Goal: Task Accomplishment & Management: Use online tool/utility

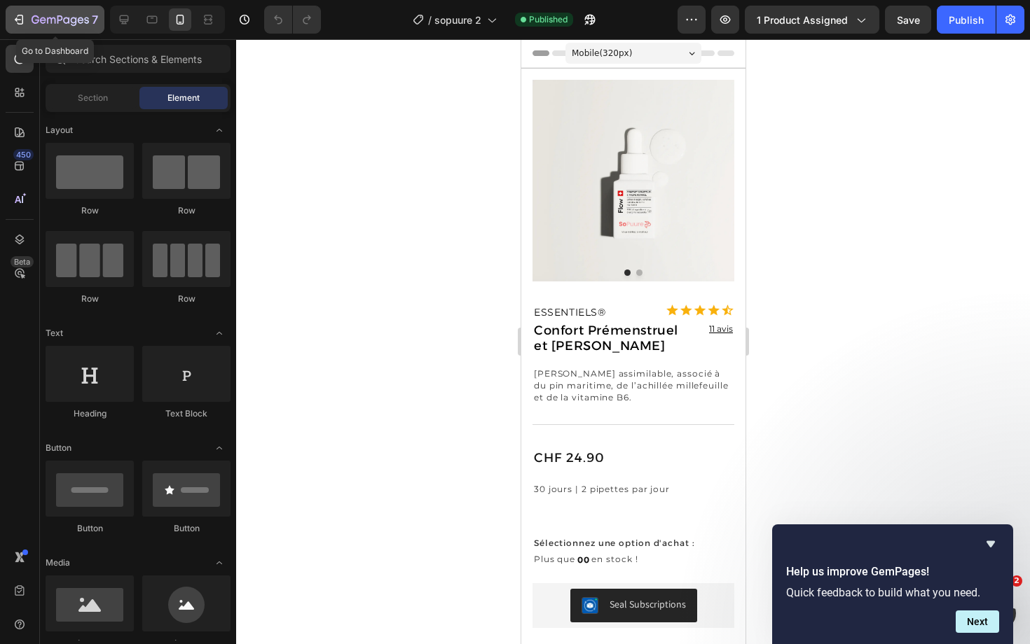
click at [77, 20] on icon "button" at bounding box center [60, 21] width 57 height 12
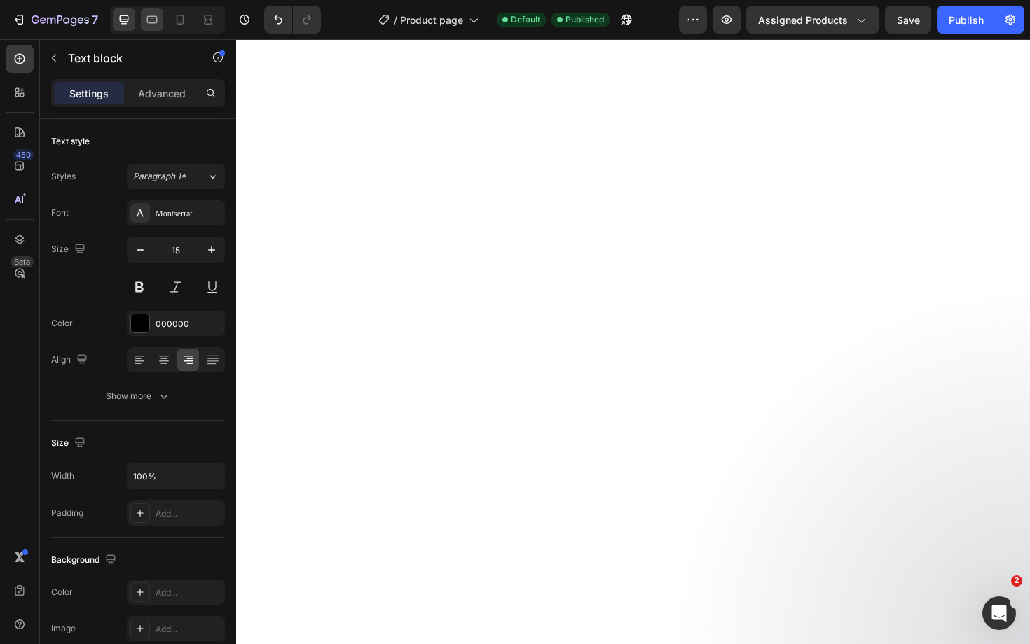
click at [158, 22] on icon at bounding box center [152, 20] width 14 height 14
type input "16"
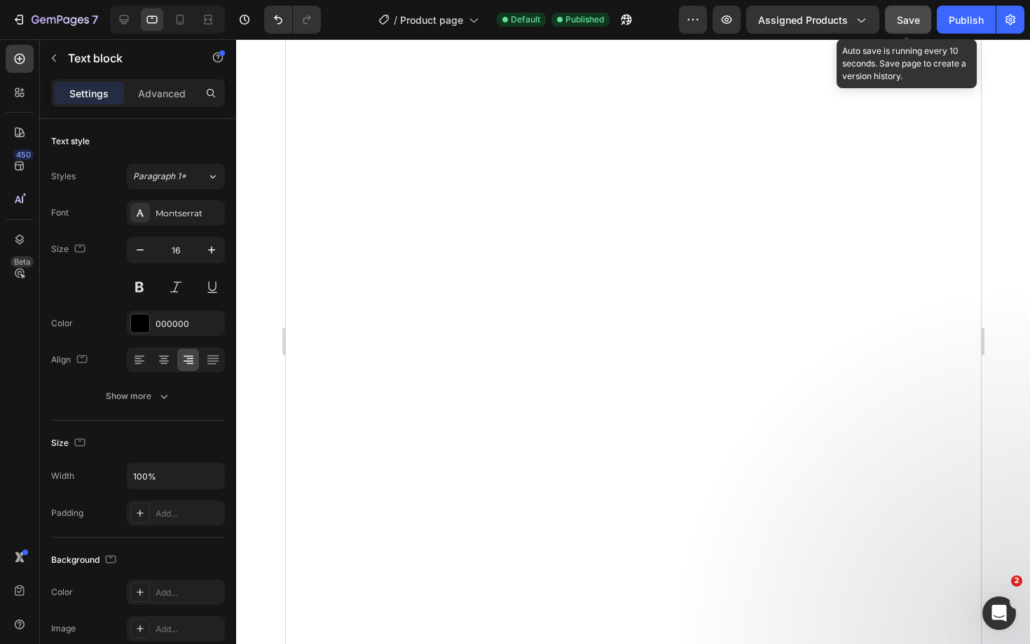
click at [913, 19] on span "Save" at bounding box center [908, 20] width 23 height 12
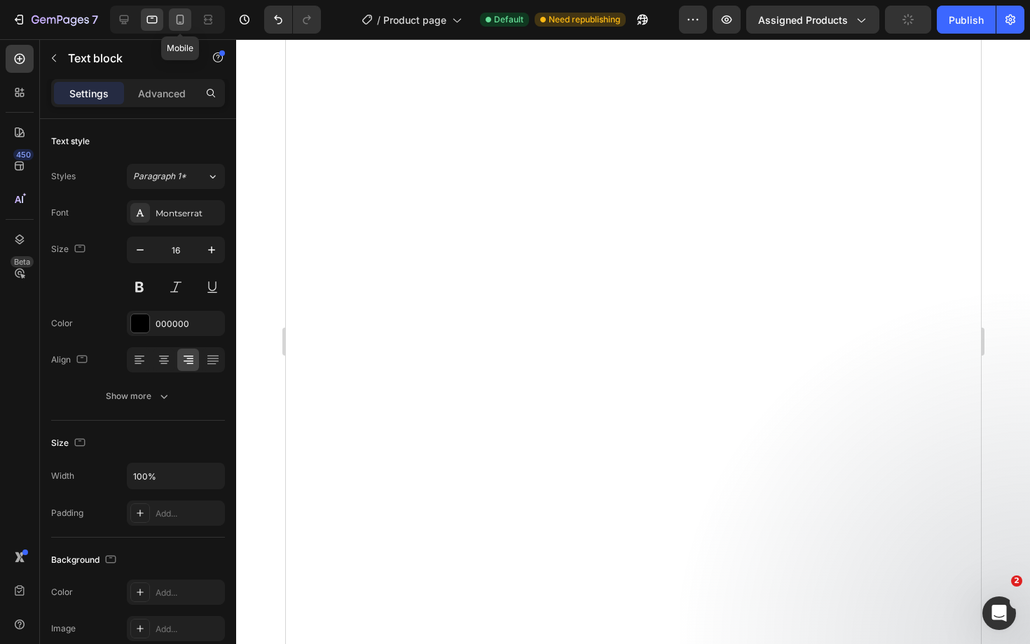
click at [184, 15] on icon at bounding box center [180, 20] width 14 height 14
type input "12"
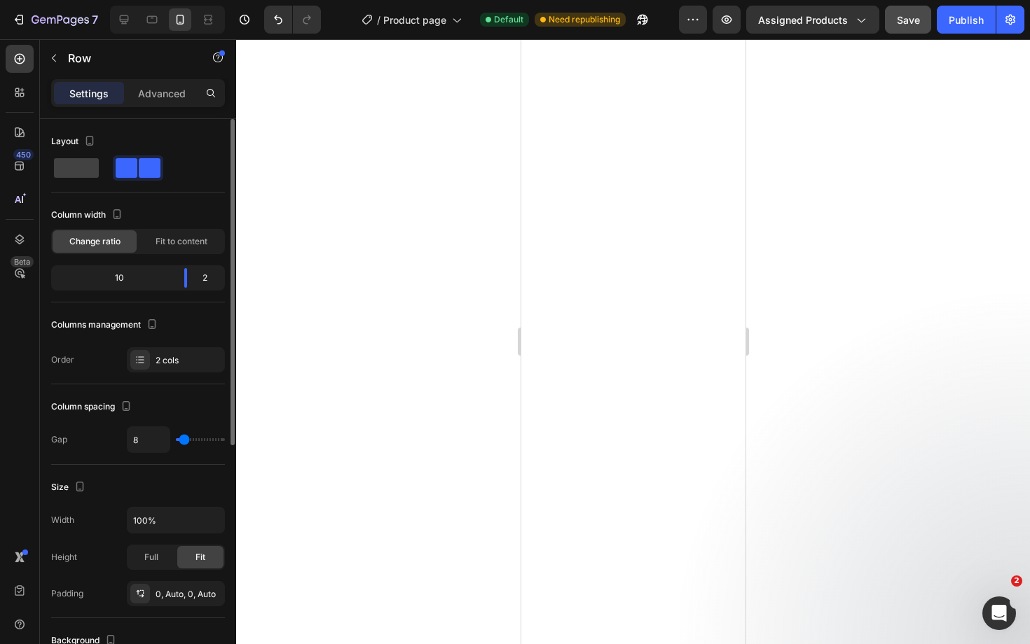
type input "3"
type input "0"
drag, startPoint x: 180, startPoint y: 438, endPoint x: 161, endPoint y: 438, distance: 18.9
type input "0"
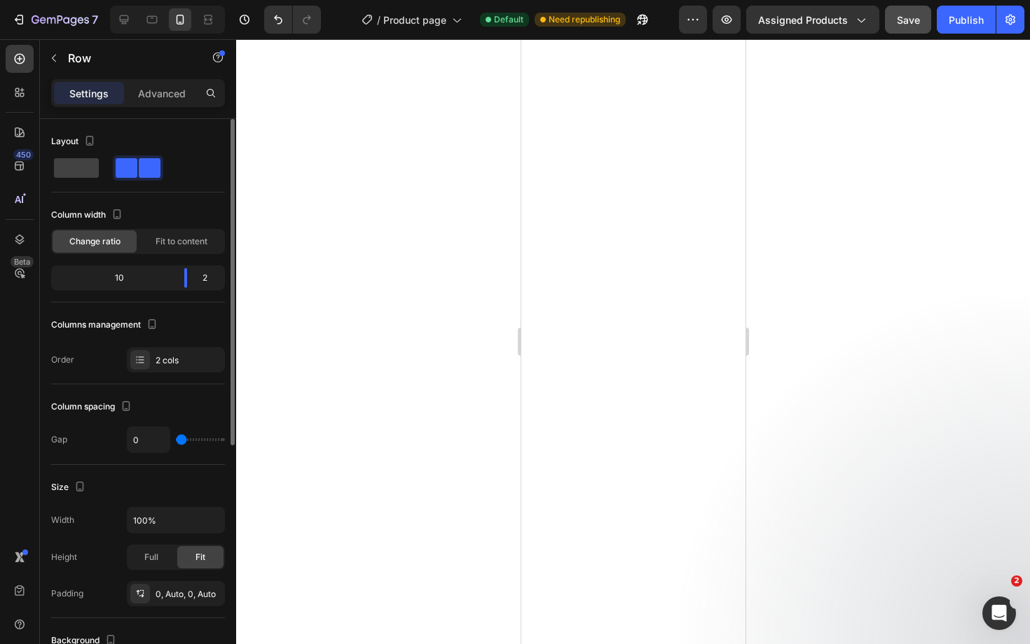
click at [161, 438] on div "0" at bounding box center [176, 440] width 98 height 27
click at [969, 15] on div "Publish" at bounding box center [965, 20] width 35 height 15
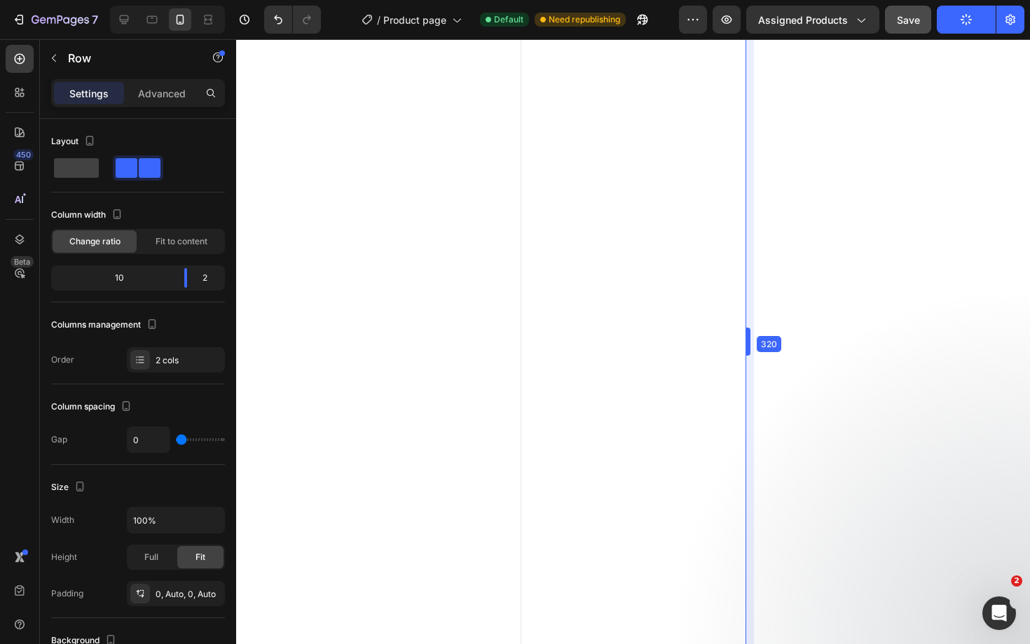
drag, startPoint x: 746, startPoint y: 345, endPoint x: 538, endPoint y: 350, distance: 208.1
drag, startPoint x: 749, startPoint y: 340, endPoint x: 715, endPoint y: 340, distance: 33.6
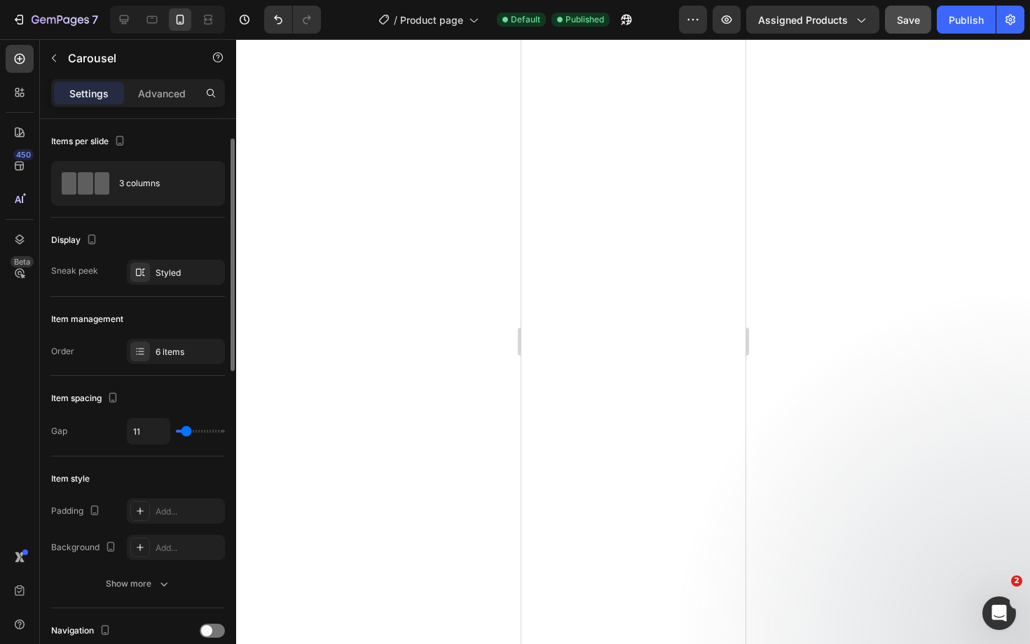
scroll to position [15, 0]
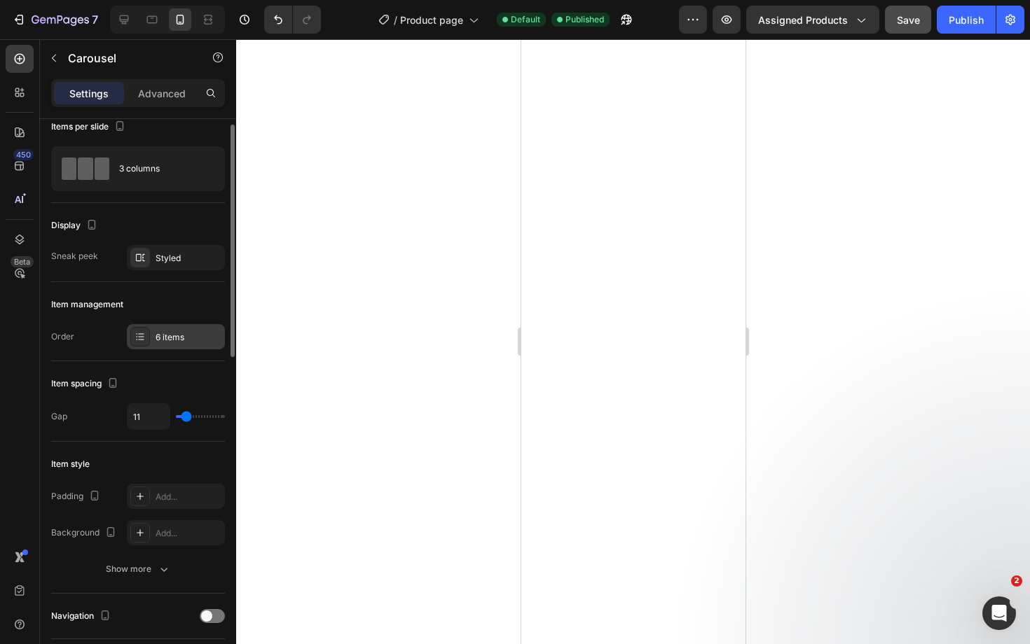
click at [179, 342] on div "6 items" at bounding box center [189, 337] width 66 height 13
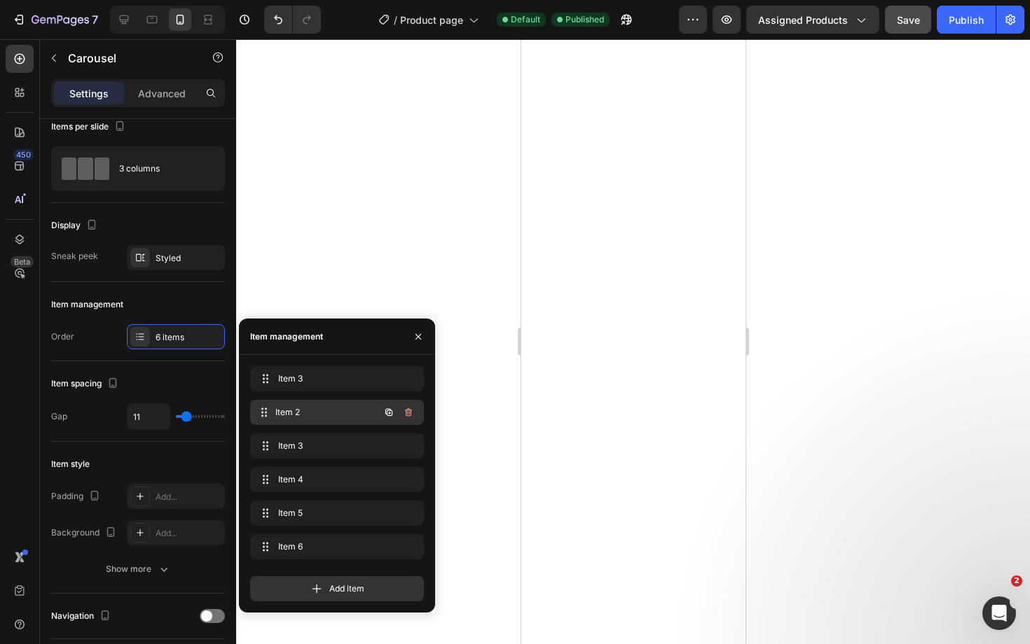
click at [296, 416] on span "Item 2" at bounding box center [327, 412] width 104 height 13
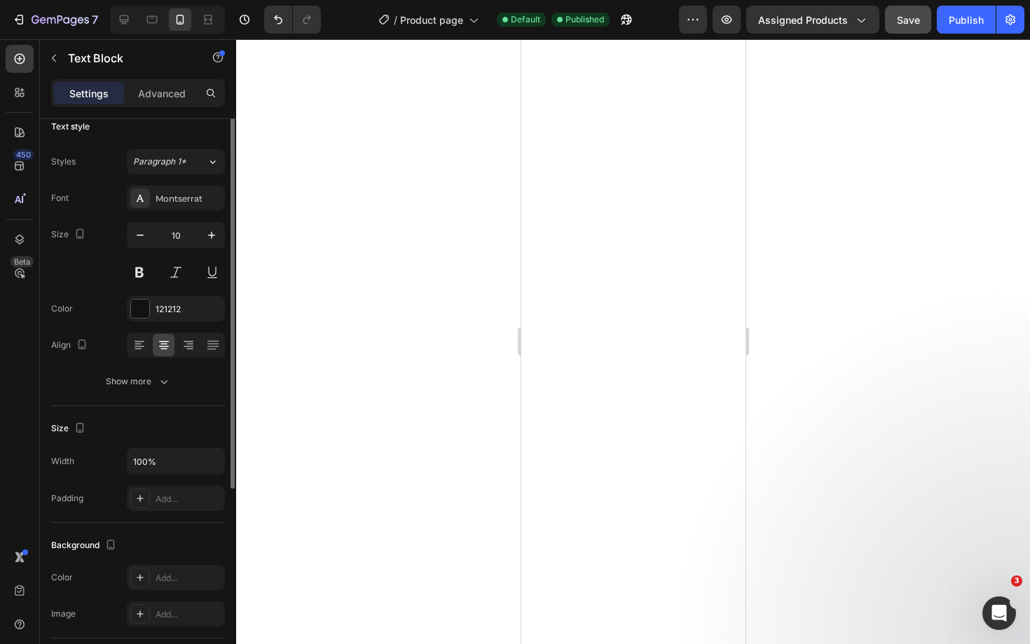
scroll to position [0, 0]
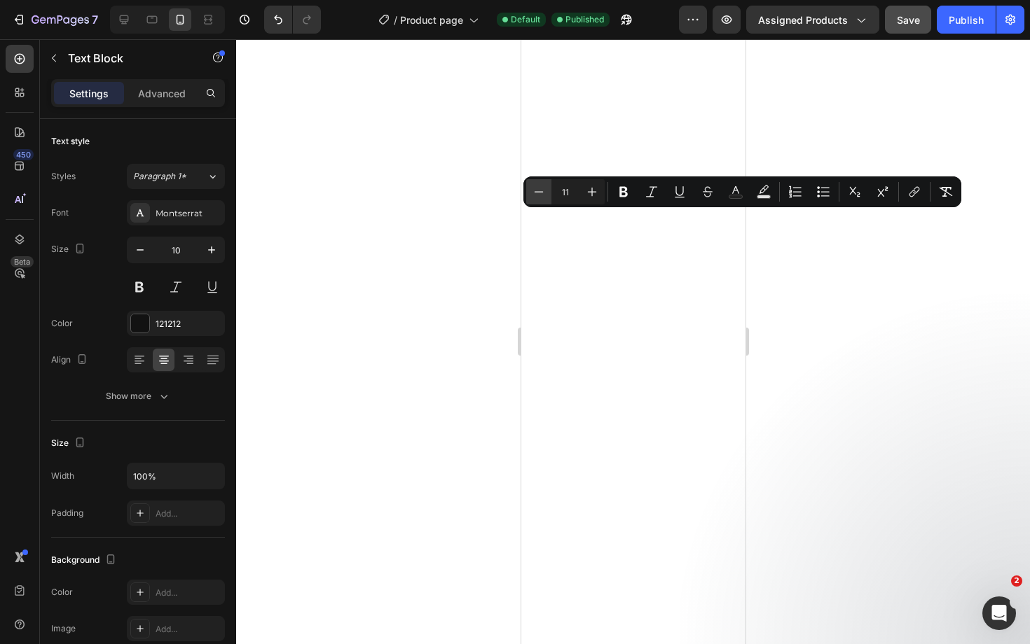
click at [541, 190] on icon "Editor contextual toolbar" at bounding box center [539, 192] width 14 height 14
type input "10"
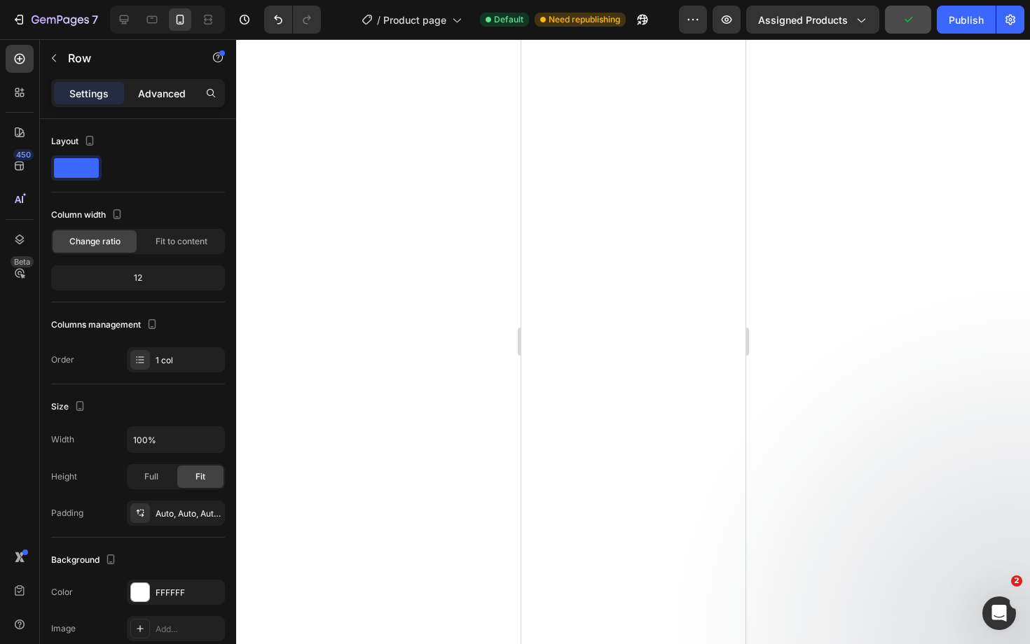
click at [158, 86] on p "Advanced" at bounding box center [162, 93] width 48 height 15
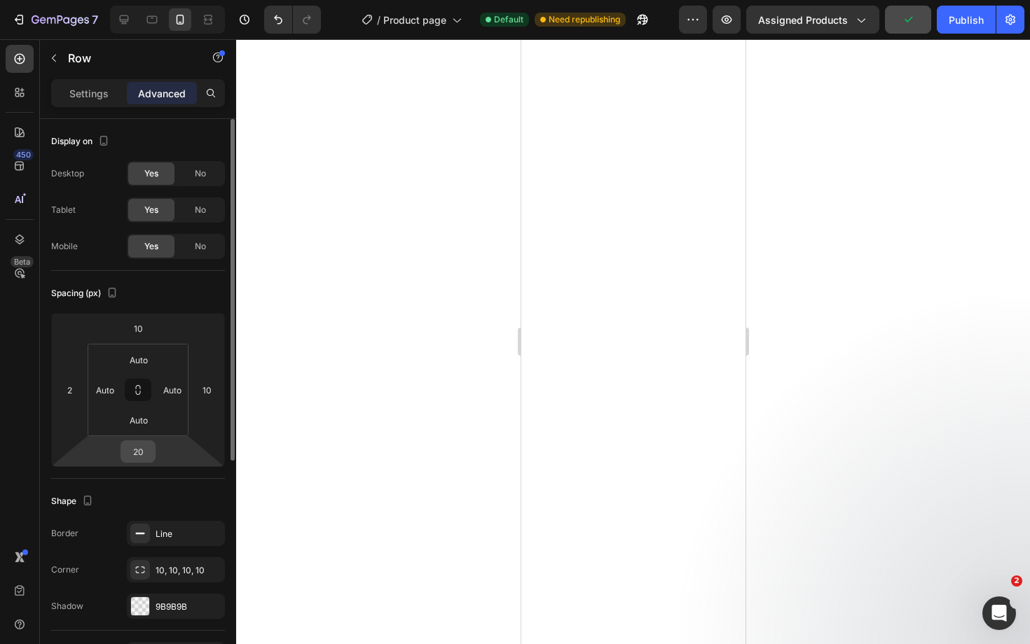
click at [141, 459] on input "20" at bounding box center [138, 451] width 28 height 21
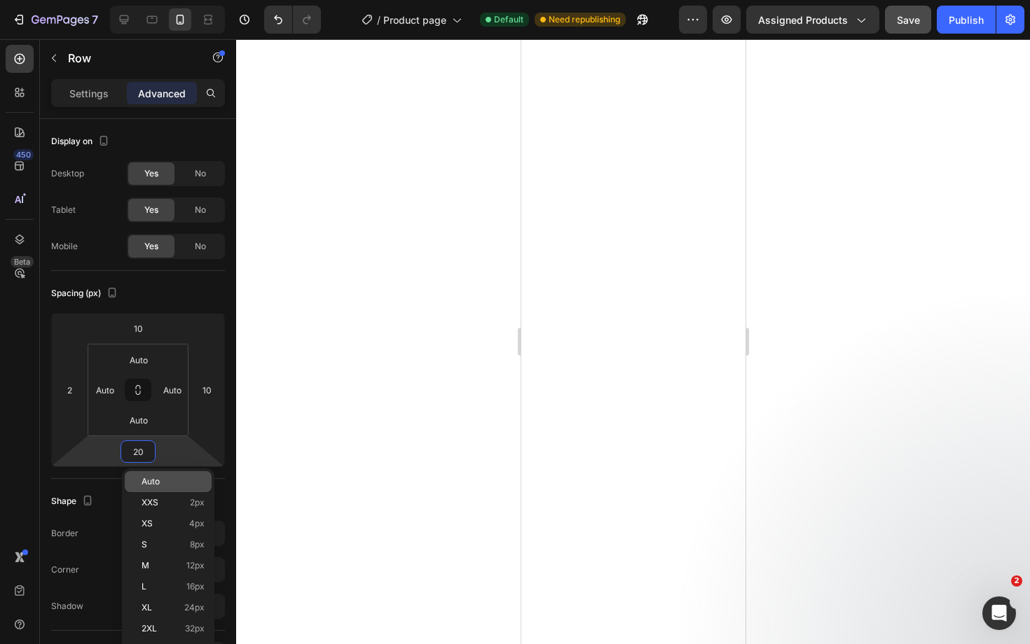
click at [160, 484] on p "Auto" at bounding box center [172, 482] width 63 height 10
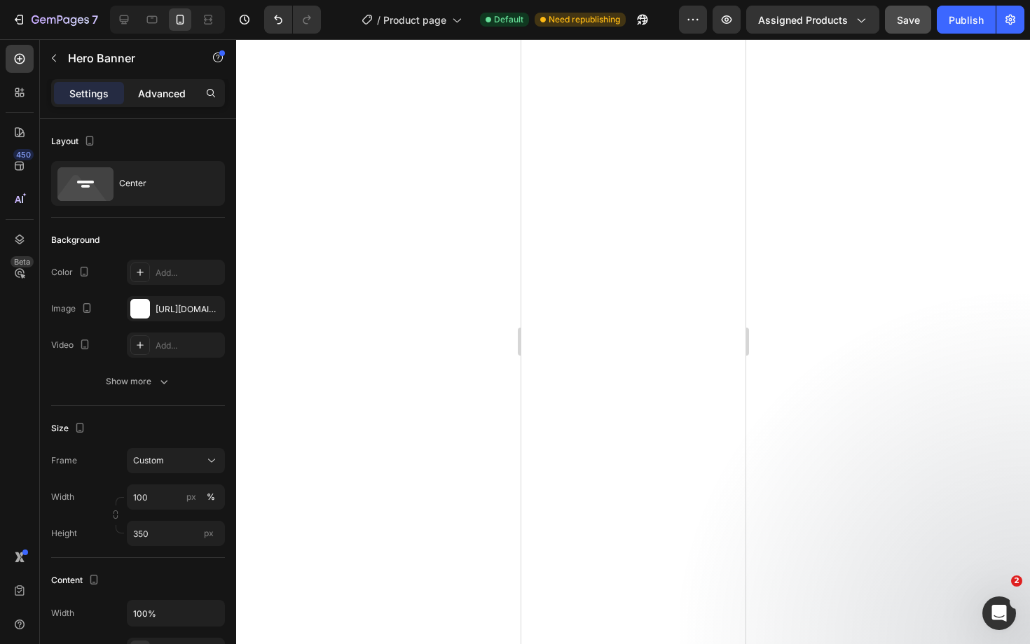
click at [175, 99] on p "Advanced" at bounding box center [162, 93] width 48 height 15
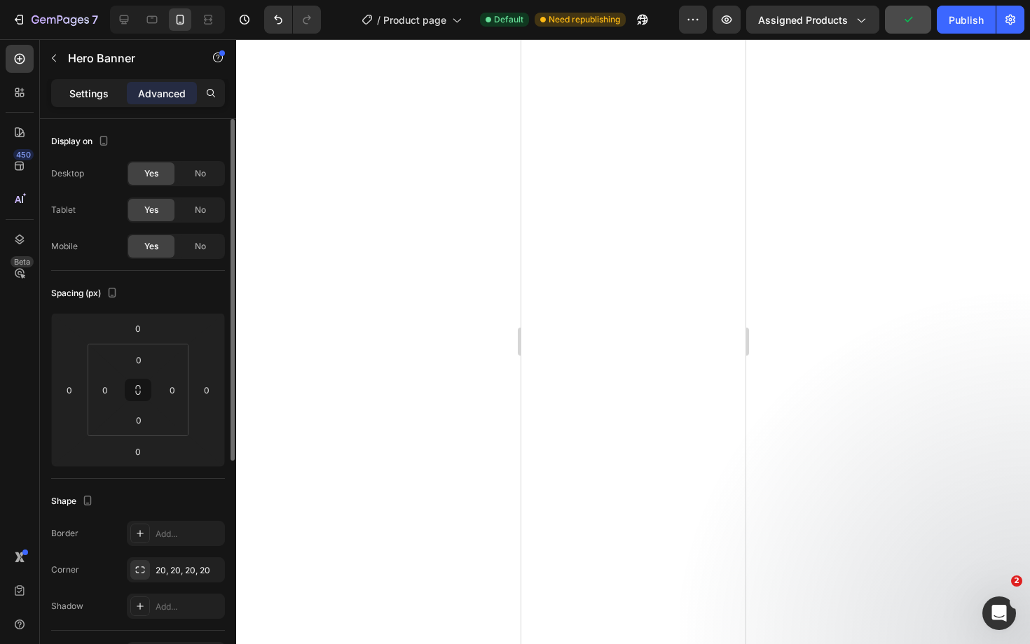
click at [93, 91] on p "Settings" at bounding box center [88, 93] width 39 height 15
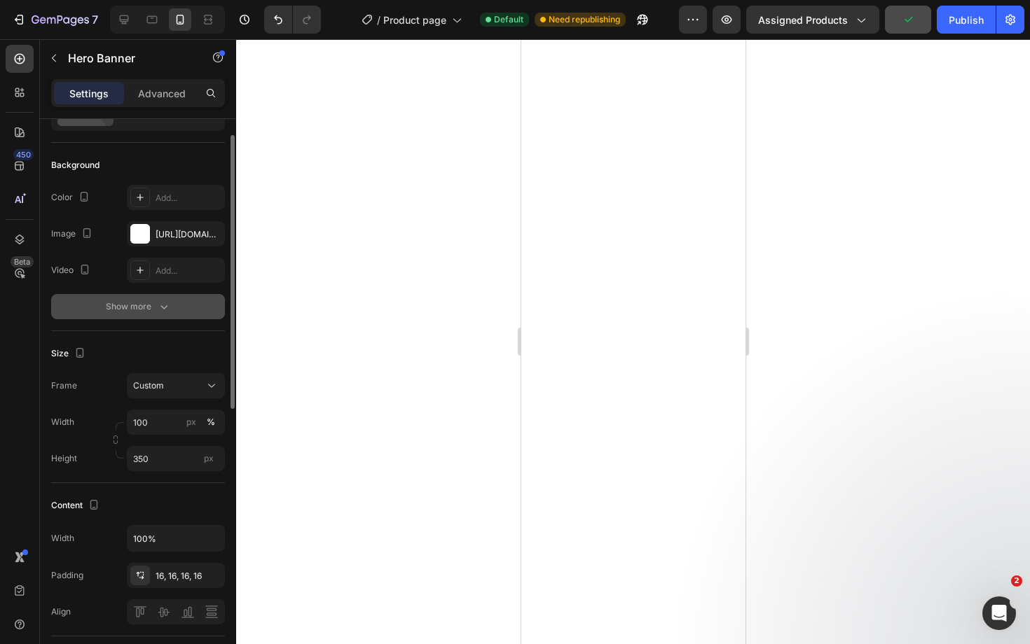
scroll to position [85, 0]
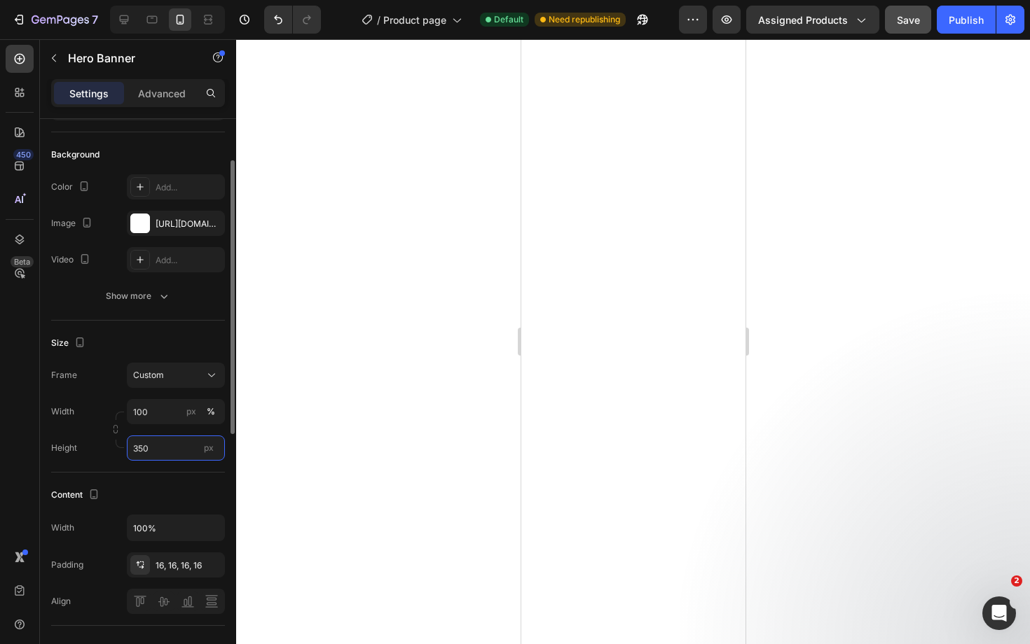
click at [144, 449] on input "350" at bounding box center [176, 448] width 98 height 25
type input "360"
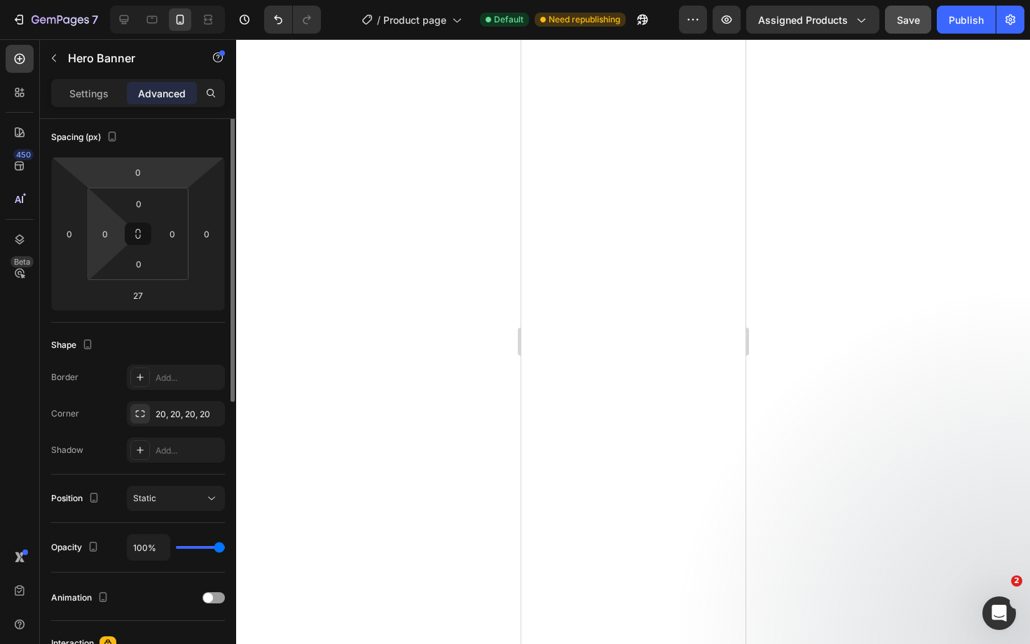
scroll to position [61, 0]
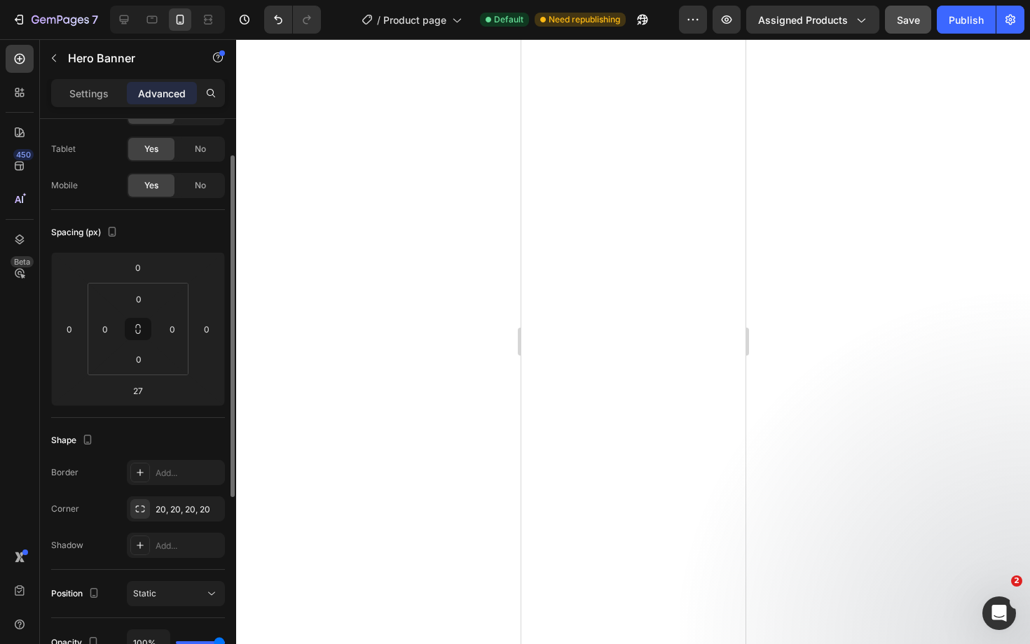
click at [89, 105] on div "Settings Advanced" at bounding box center [138, 93] width 174 height 28
click at [91, 95] on p "Settings" at bounding box center [88, 93] width 39 height 15
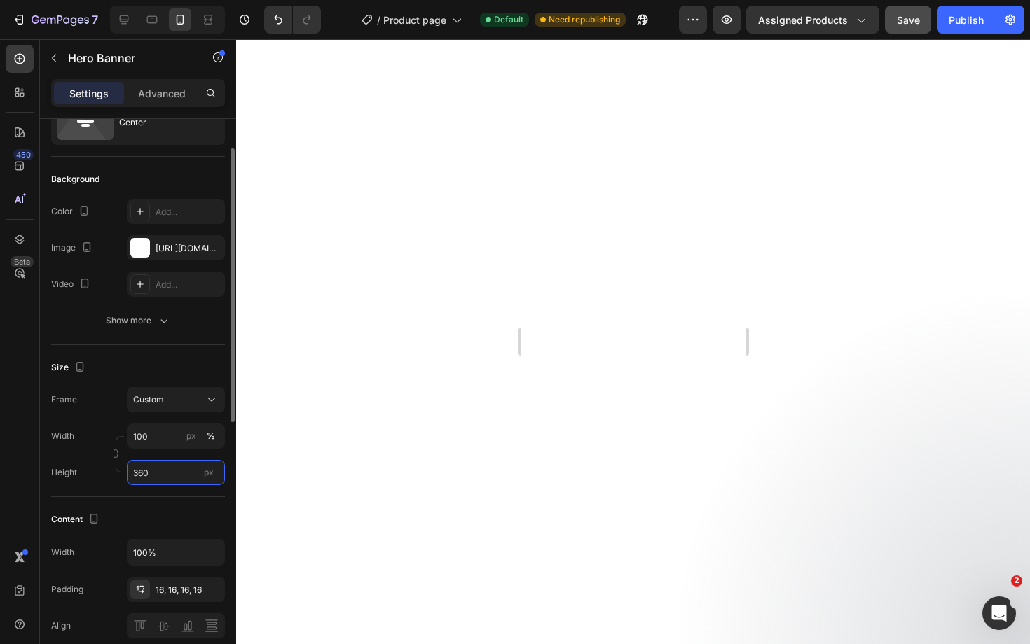
click at [142, 475] on input "360" at bounding box center [176, 472] width 98 height 25
type input "380"
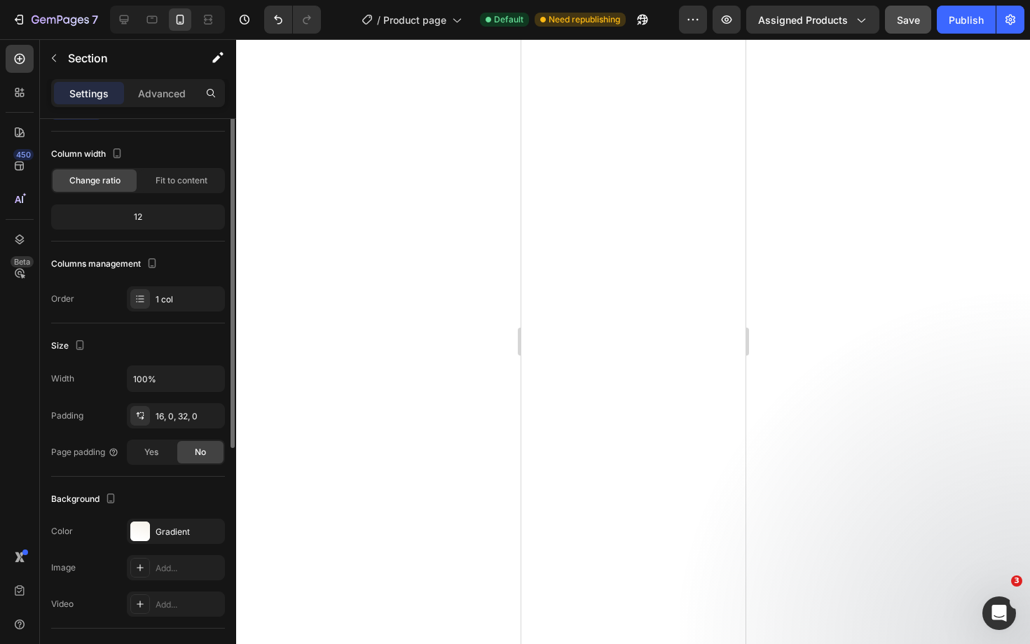
scroll to position [0, 0]
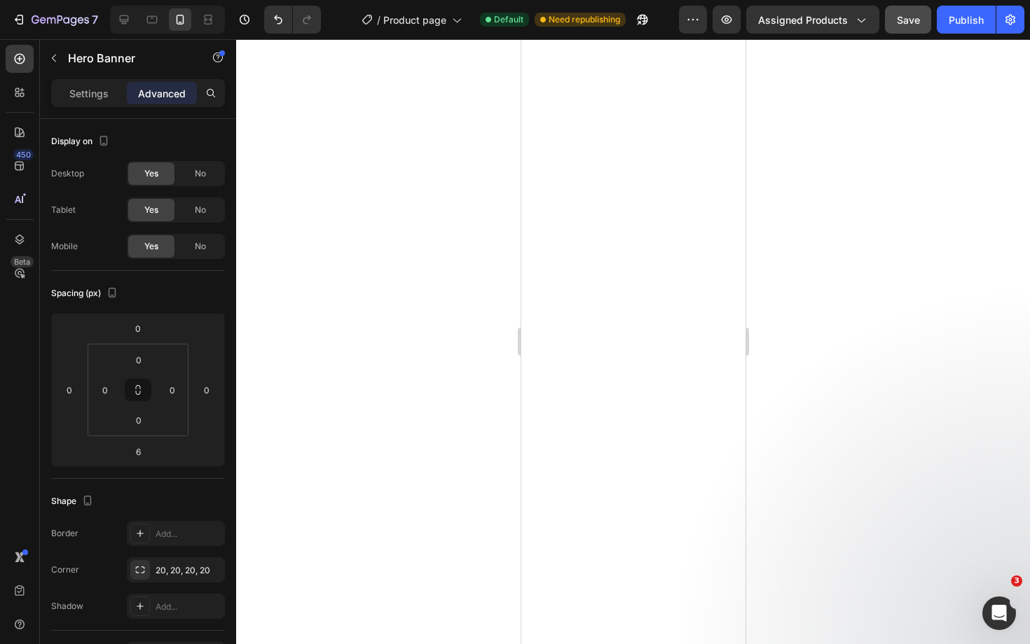
type input "0"
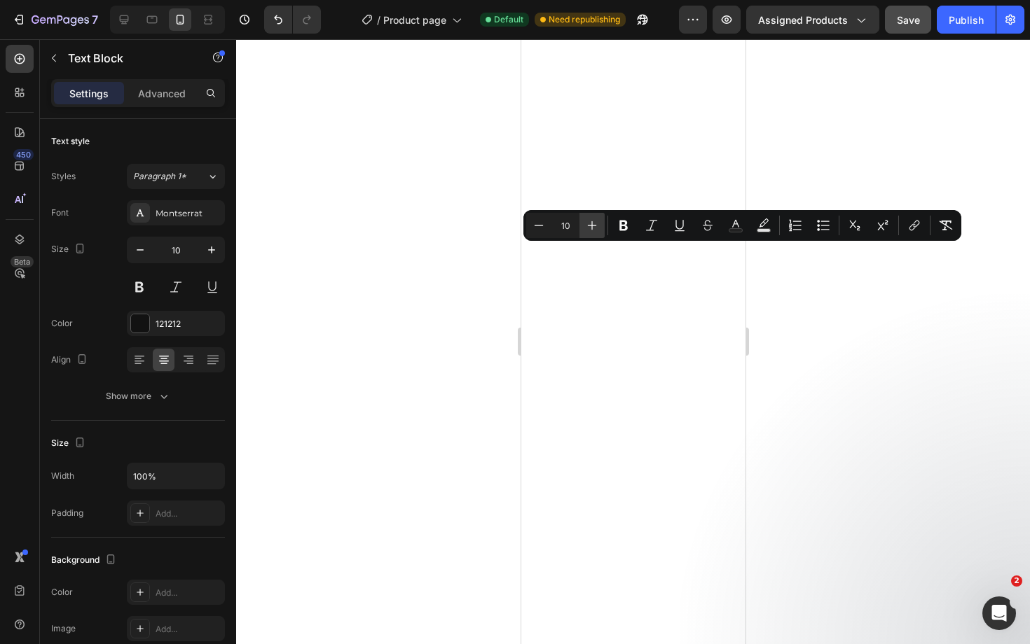
click at [589, 224] on icon "Editor contextual toolbar" at bounding box center [592, 226] width 14 height 14
type input "11"
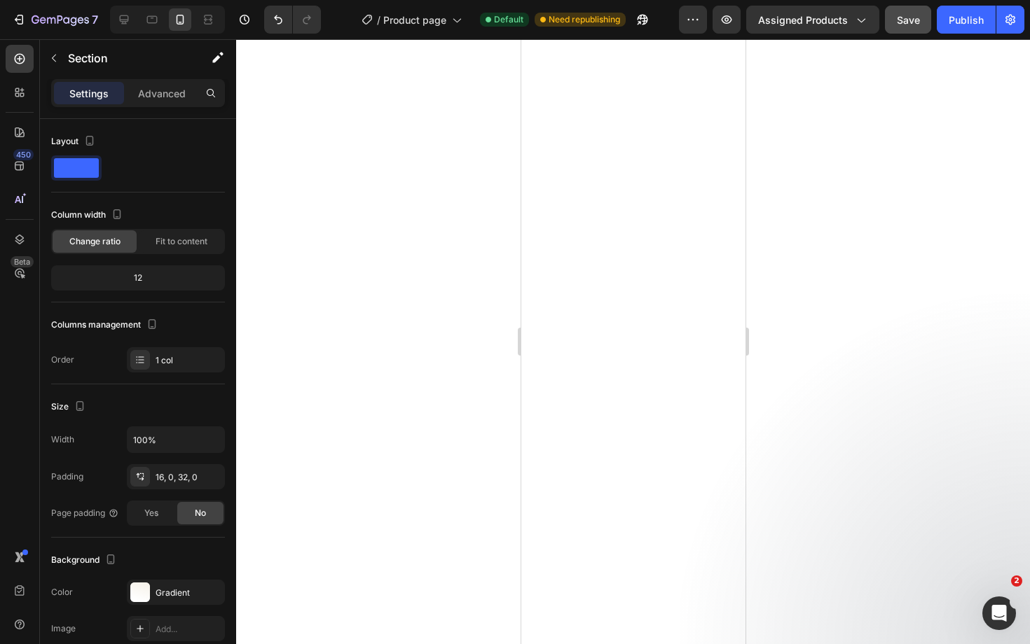
click at [903, 29] on button "Save" at bounding box center [908, 20] width 46 height 28
click at [972, 26] on div "Publish" at bounding box center [965, 20] width 35 height 15
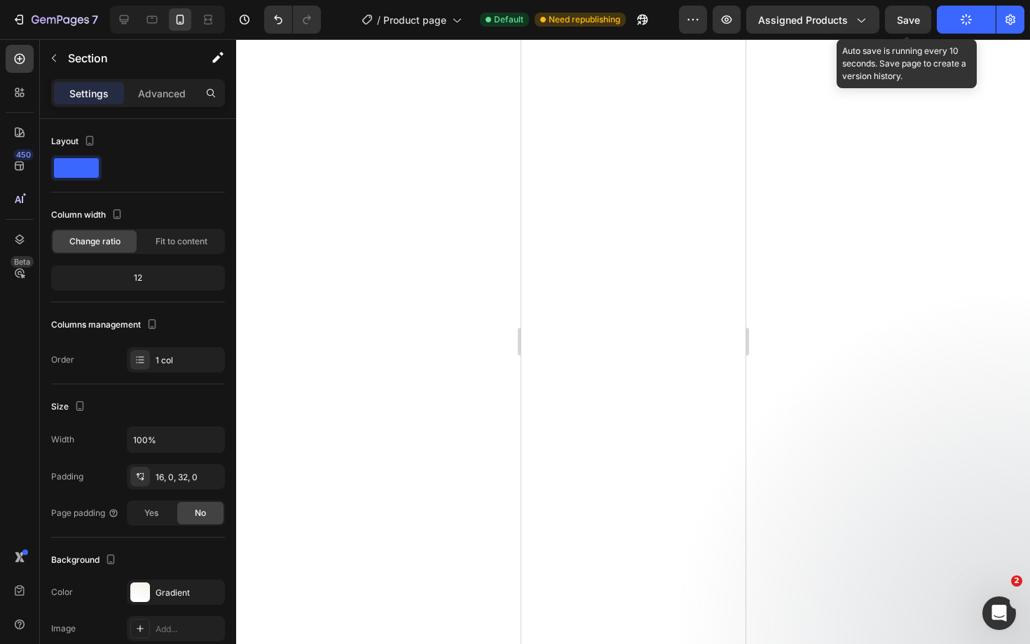
click at [907, 25] on span "Save" at bounding box center [908, 20] width 23 height 12
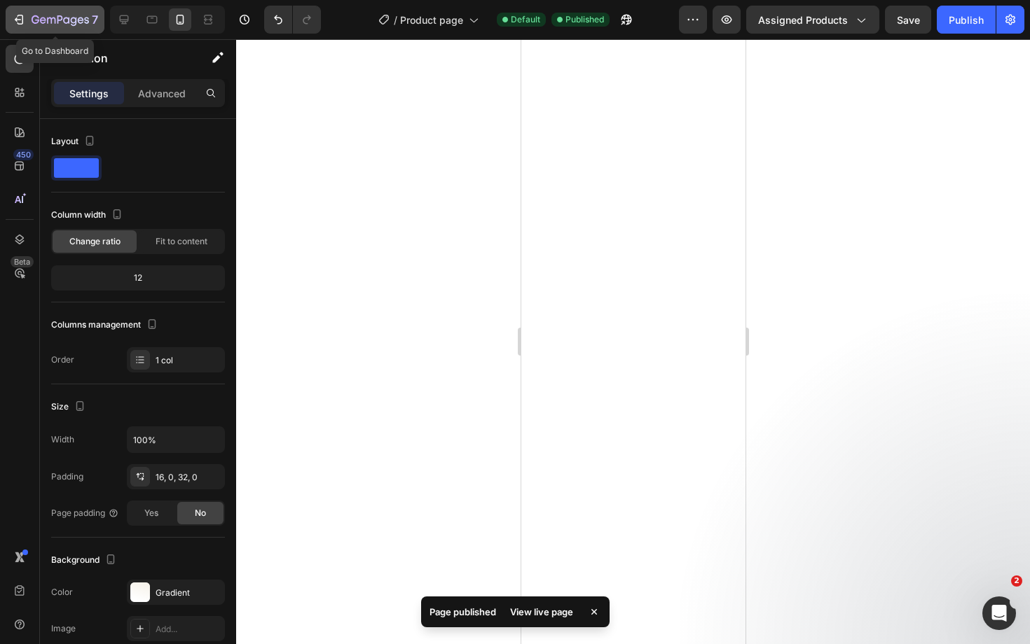
click at [53, 13] on div "7" at bounding box center [65, 19] width 67 height 17
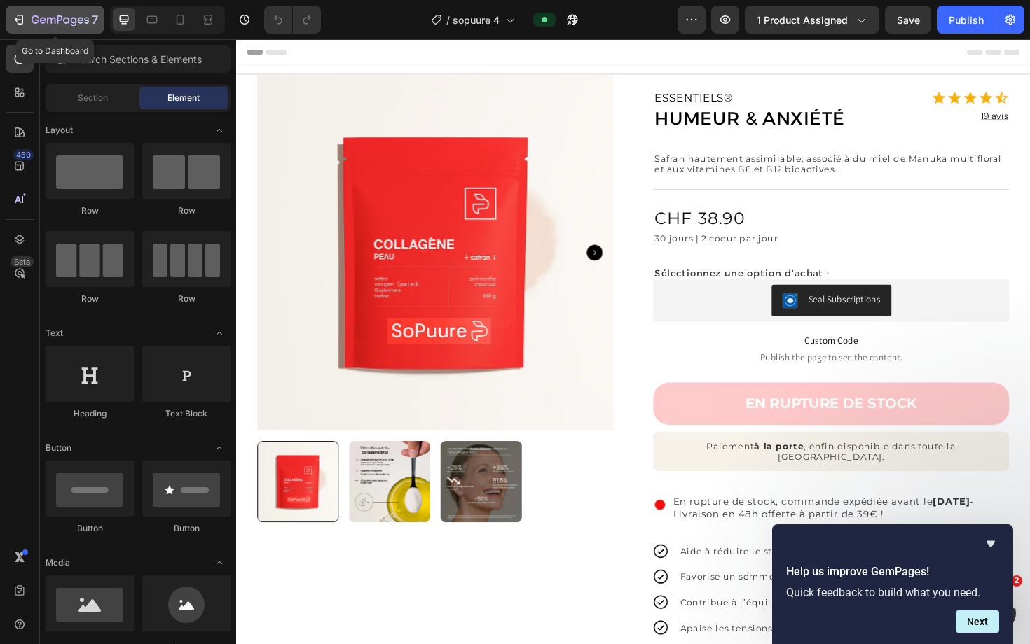
click at [54, 18] on icon "button" at bounding box center [60, 21] width 57 height 12
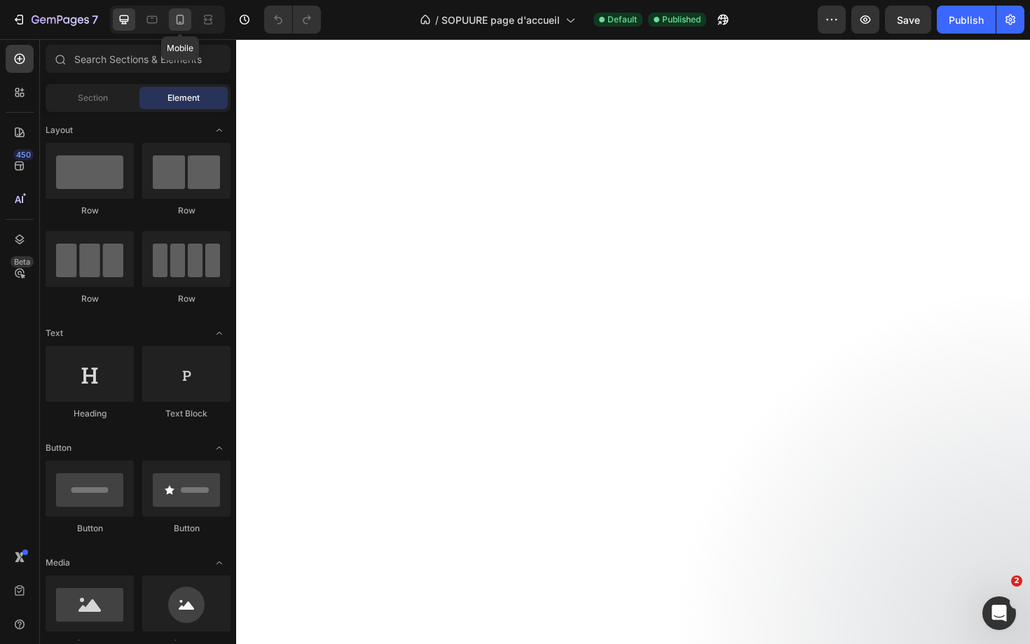
click at [184, 24] on icon at bounding box center [180, 20] width 14 height 14
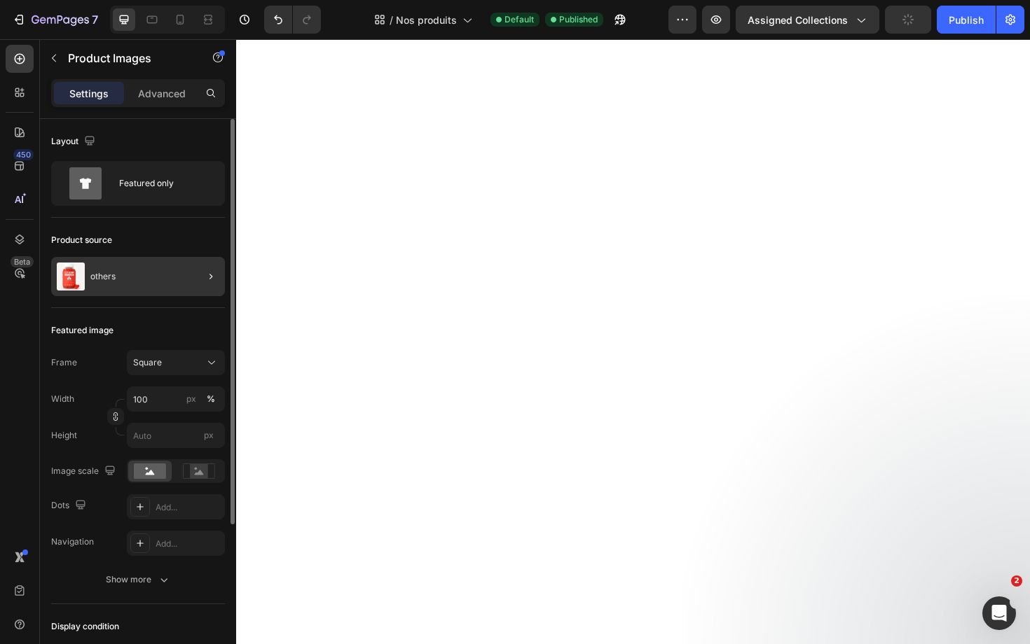
click at [191, 270] on div at bounding box center [205, 276] width 39 height 39
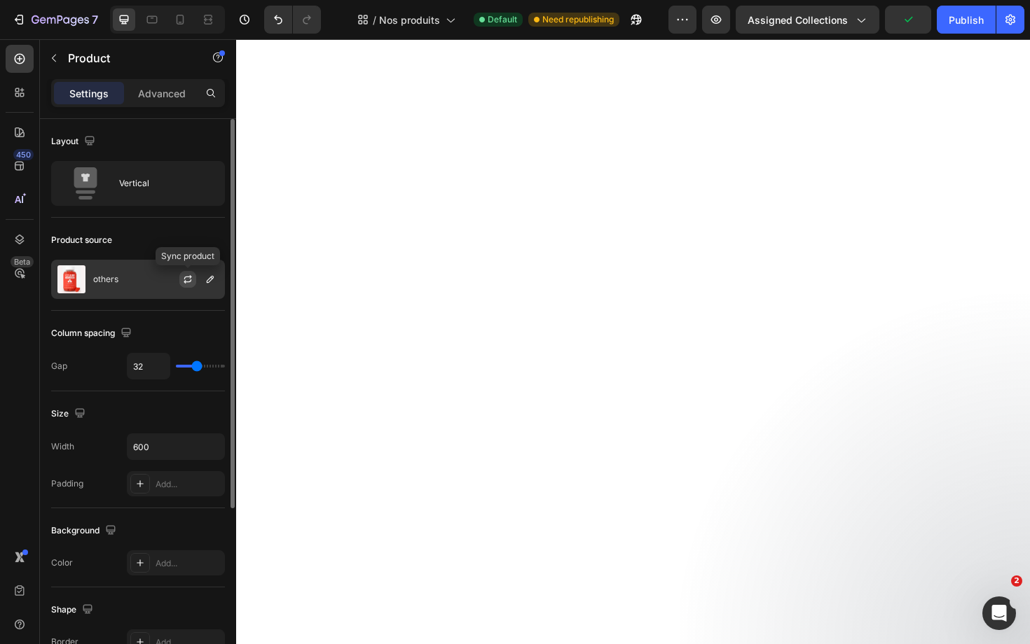
click at [193, 284] on icon "button" at bounding box center [187, 279] width 11 height 11
click at [146, 283] on div "others" at bounding box center [138, 279] width 174 height 39
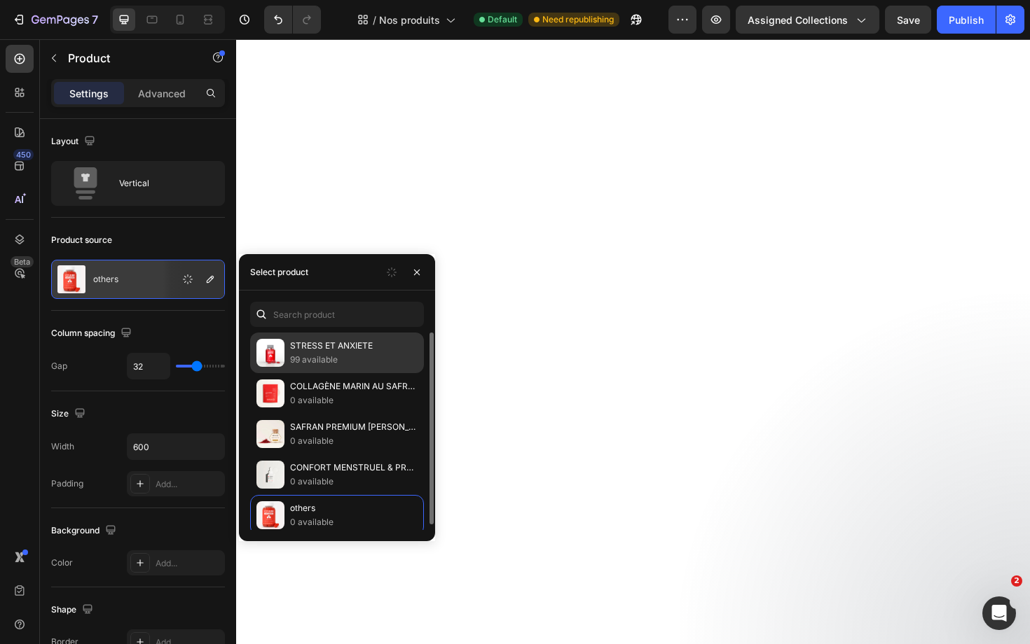
click at [324, 353] on p "STRESS ET ANXIETE" at bounding box center [353, 346] width 127 height 14
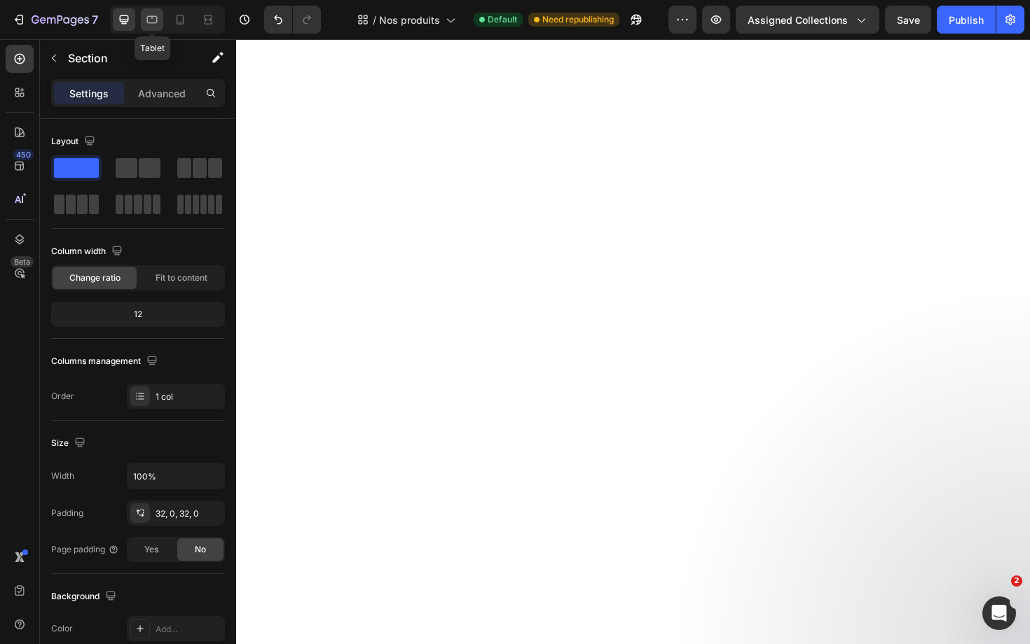
click at [150, 20] on icon at bounding box center [152, 20] width 14 height 14
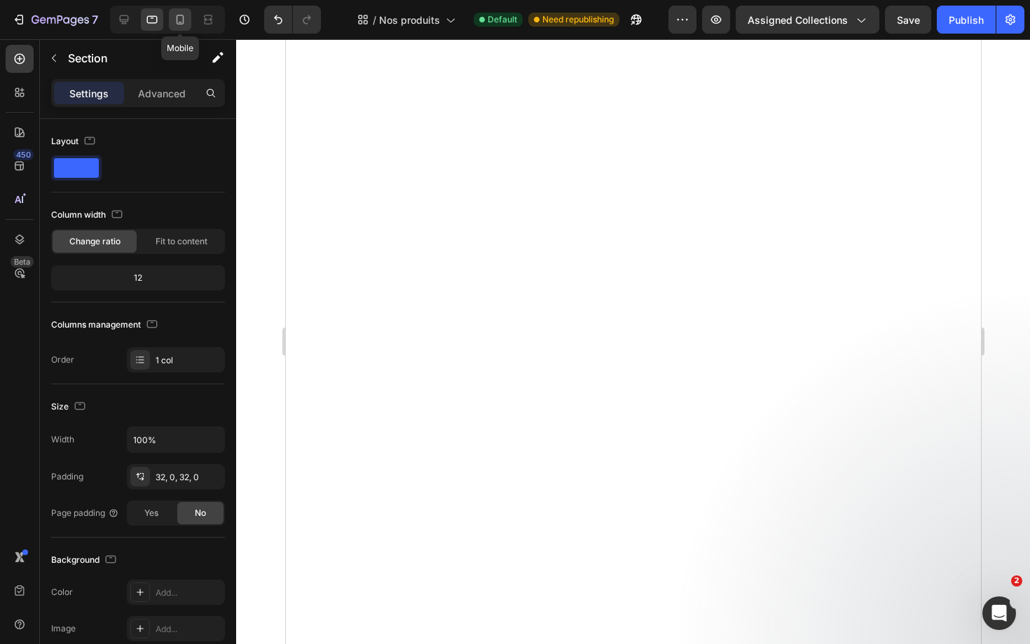
click at [183, 20] on icon at bounding box center [181, 20] width 8 height 10
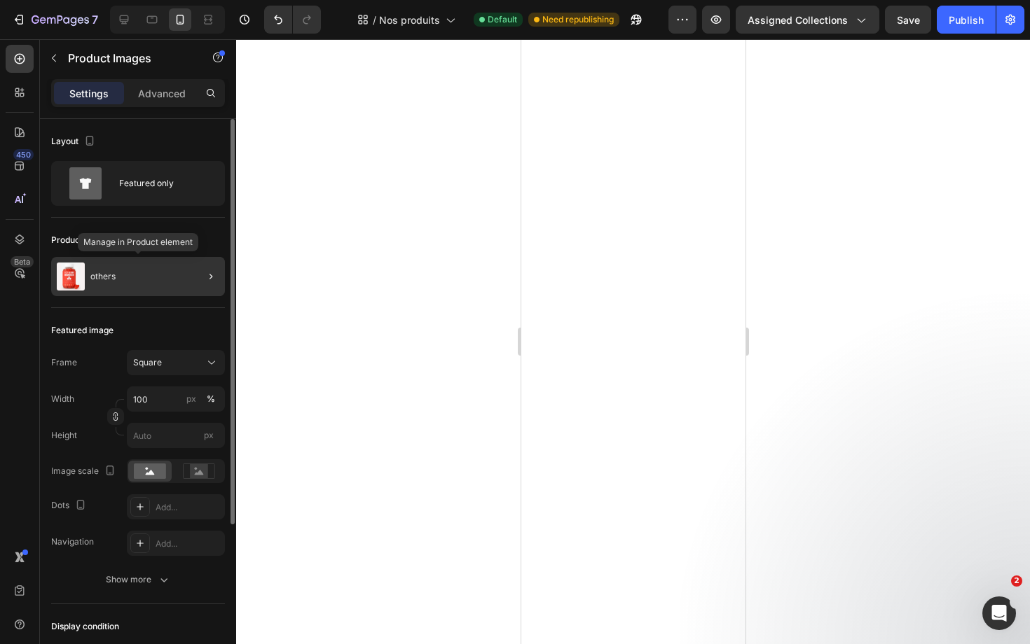
click at [177, 275] on div "others" at bounding box center [138, 276] width 174 height 39
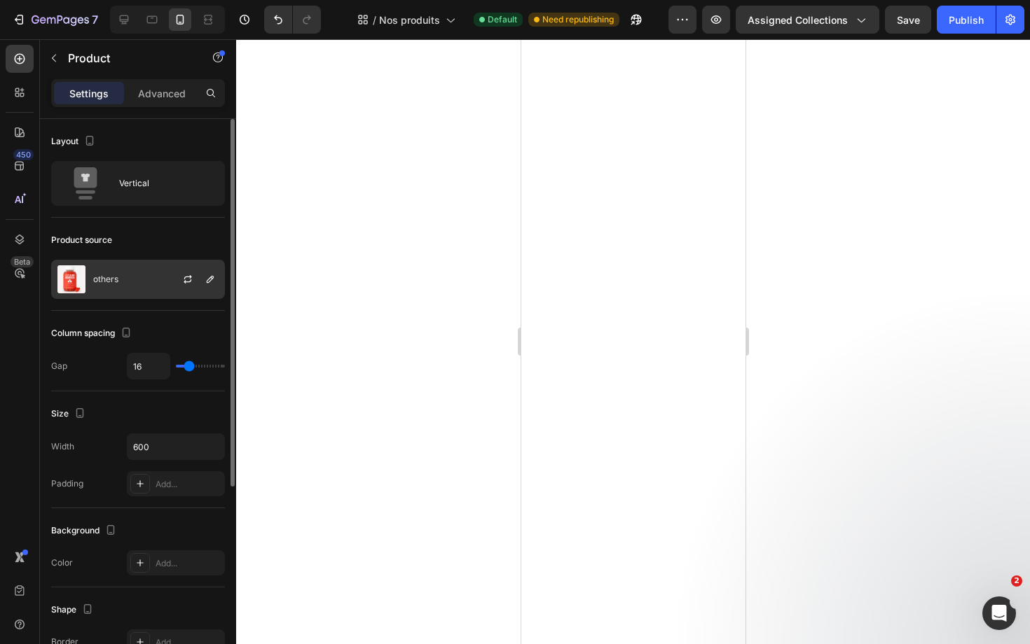
click at [149, 277] on div "others" at bounding box center [138, 279] width 174 height 39
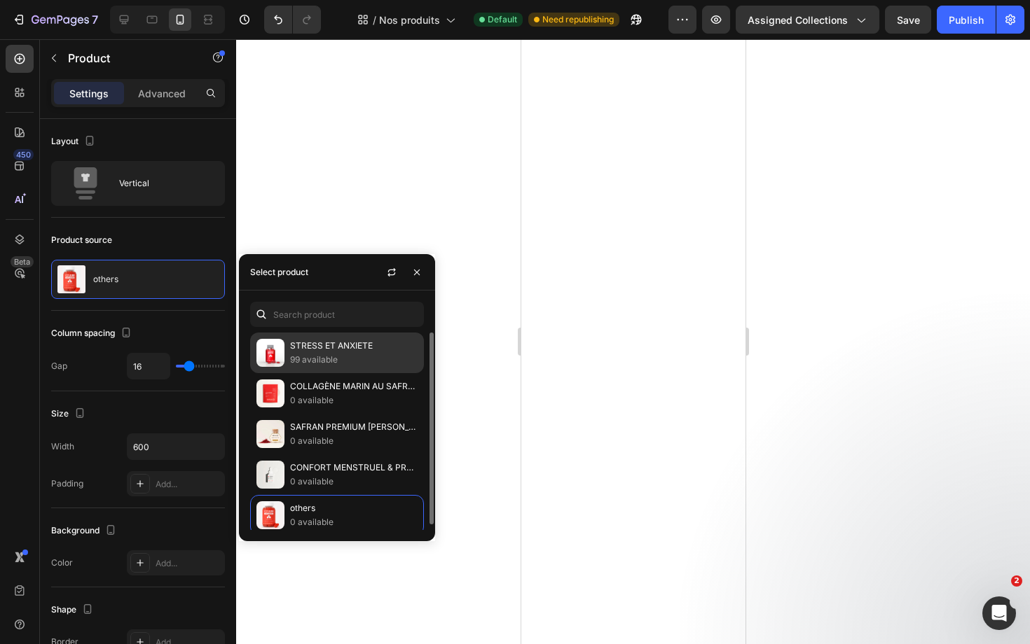
click at [335, 344] on div "STRESS ET ANXIETE 99 available" at bounding box center [337, 353] width 174 height 41
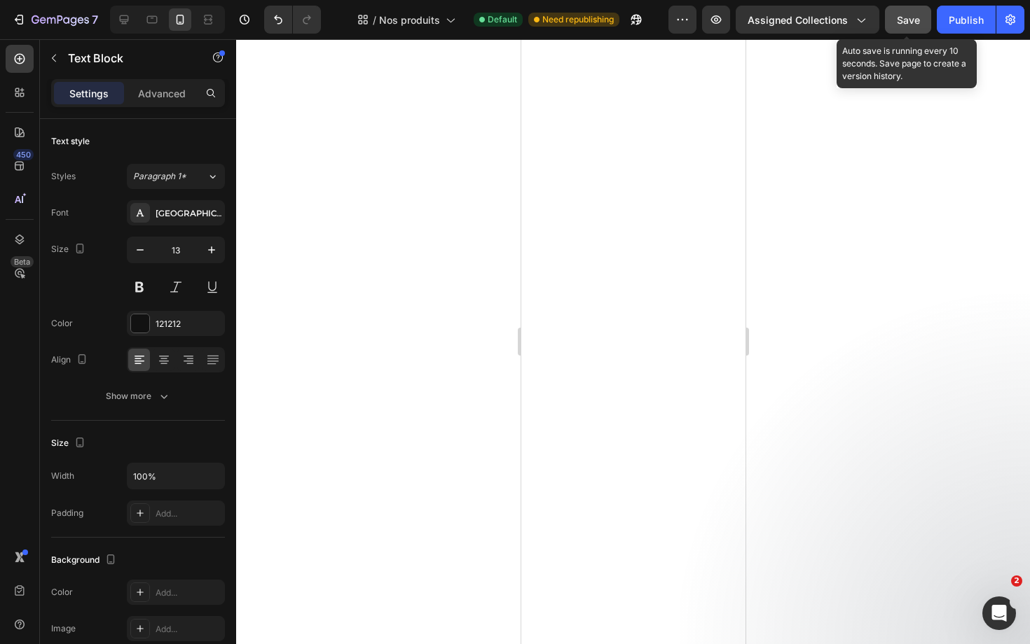
click at [911, 20] on span "Save" at bounding box center [908, 20] width 23 height 12
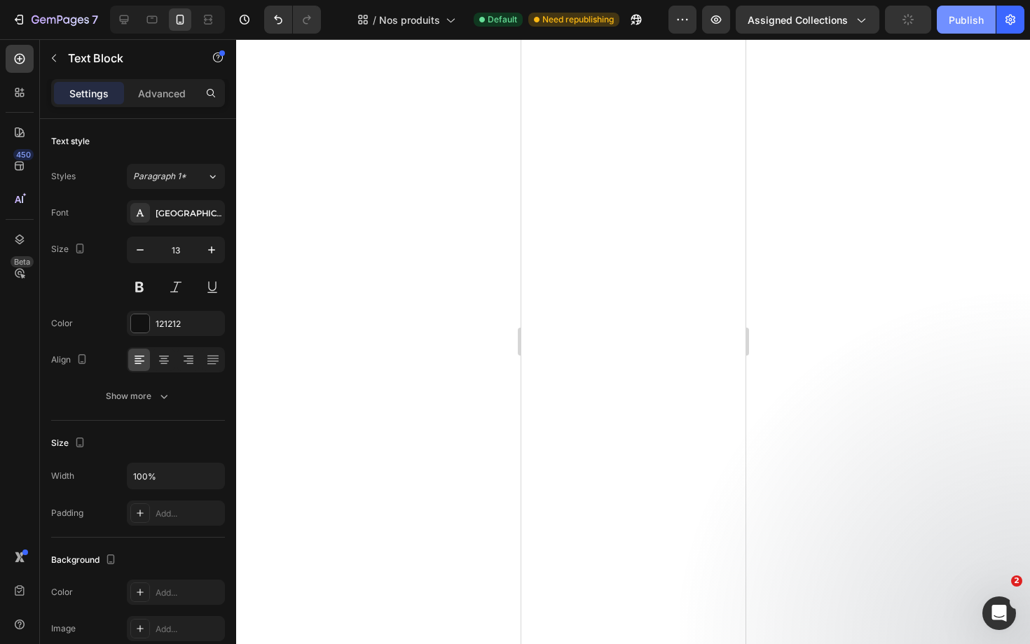
click at [972, 15] on div "Publish" at bounding box center [965, 20] width 35 height 15
